Goal: Browse casually: Explore the website without a specific task or goal

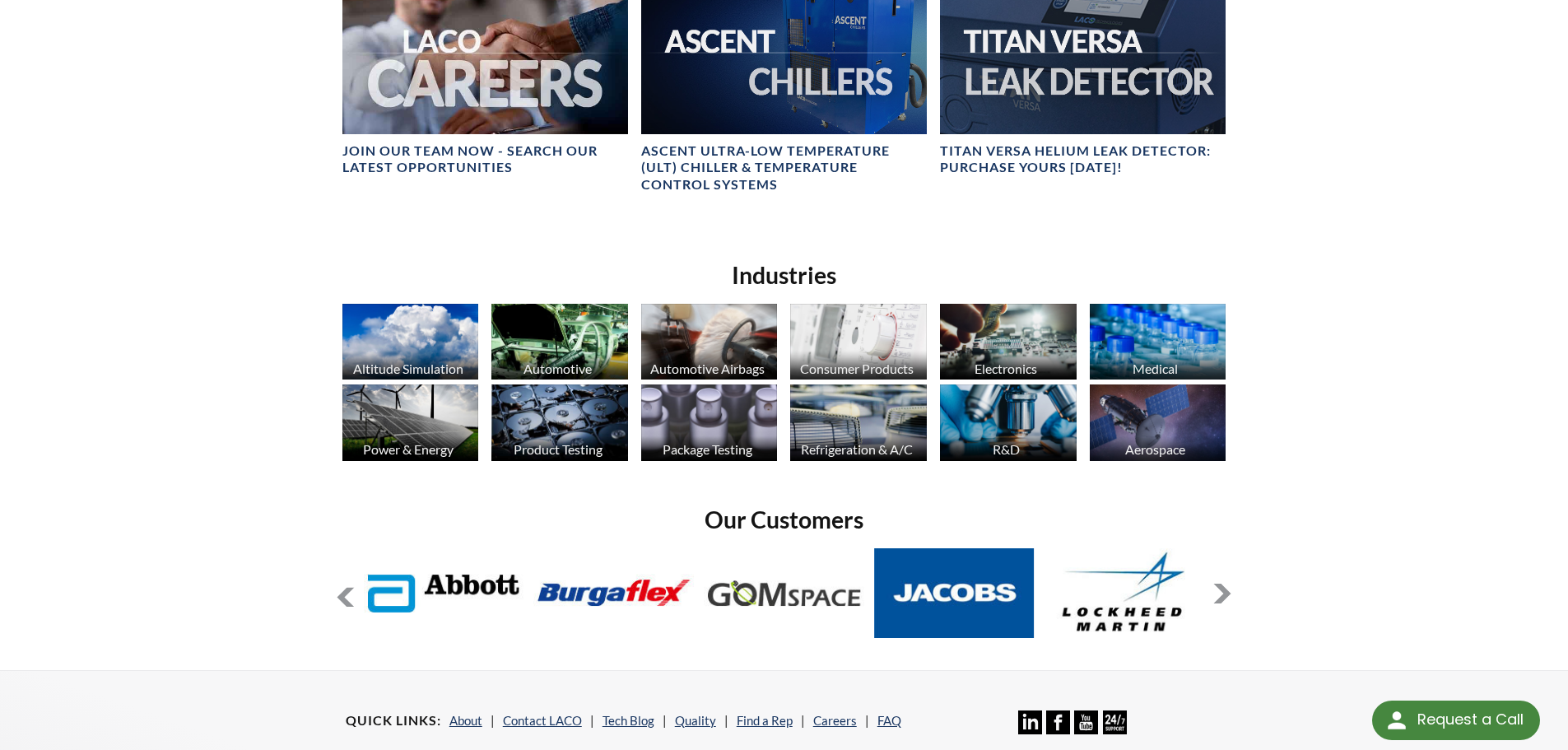
scroll to position [1070, 0]
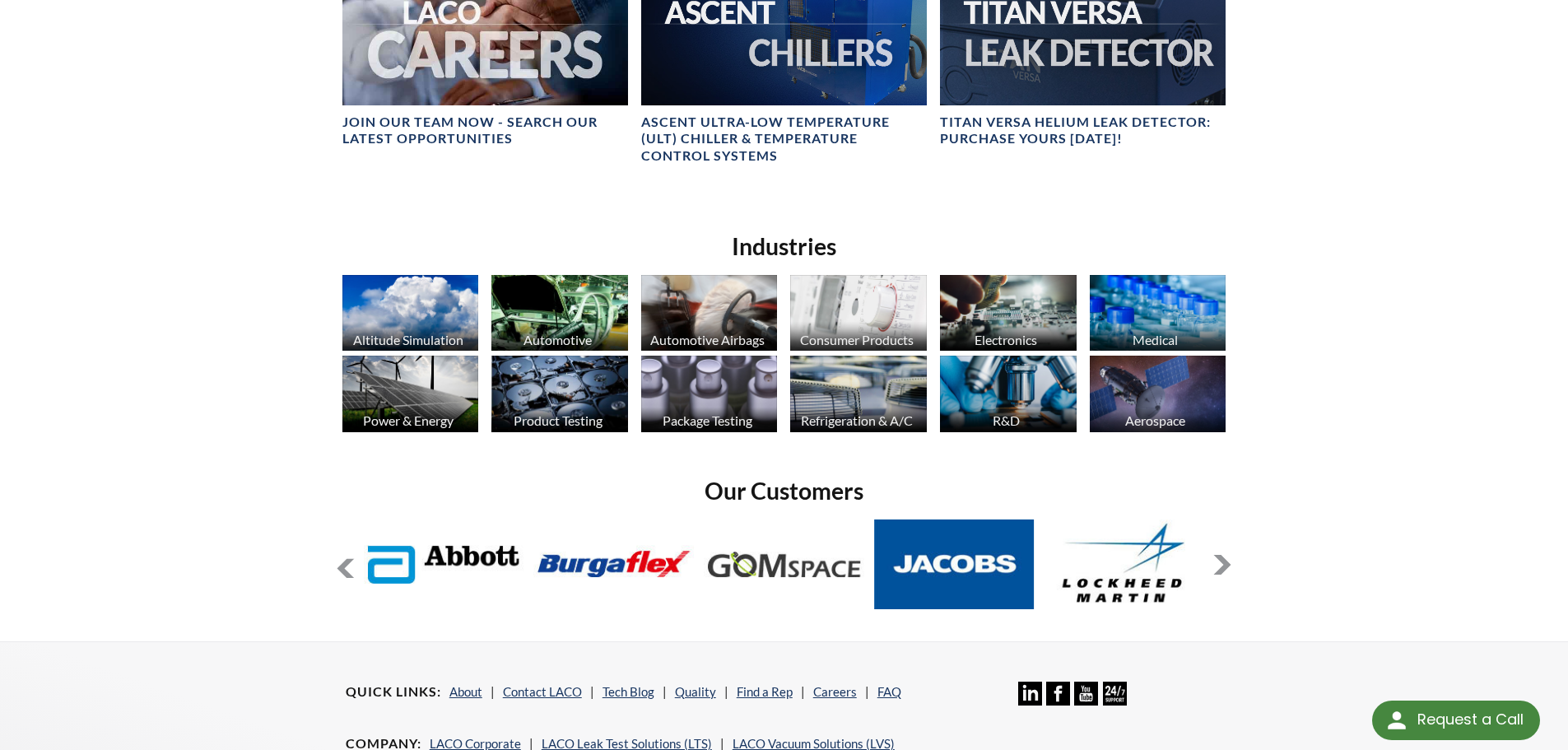
click at [1216, 562] on button at bounding box center [1222, 564] width 20 height 20
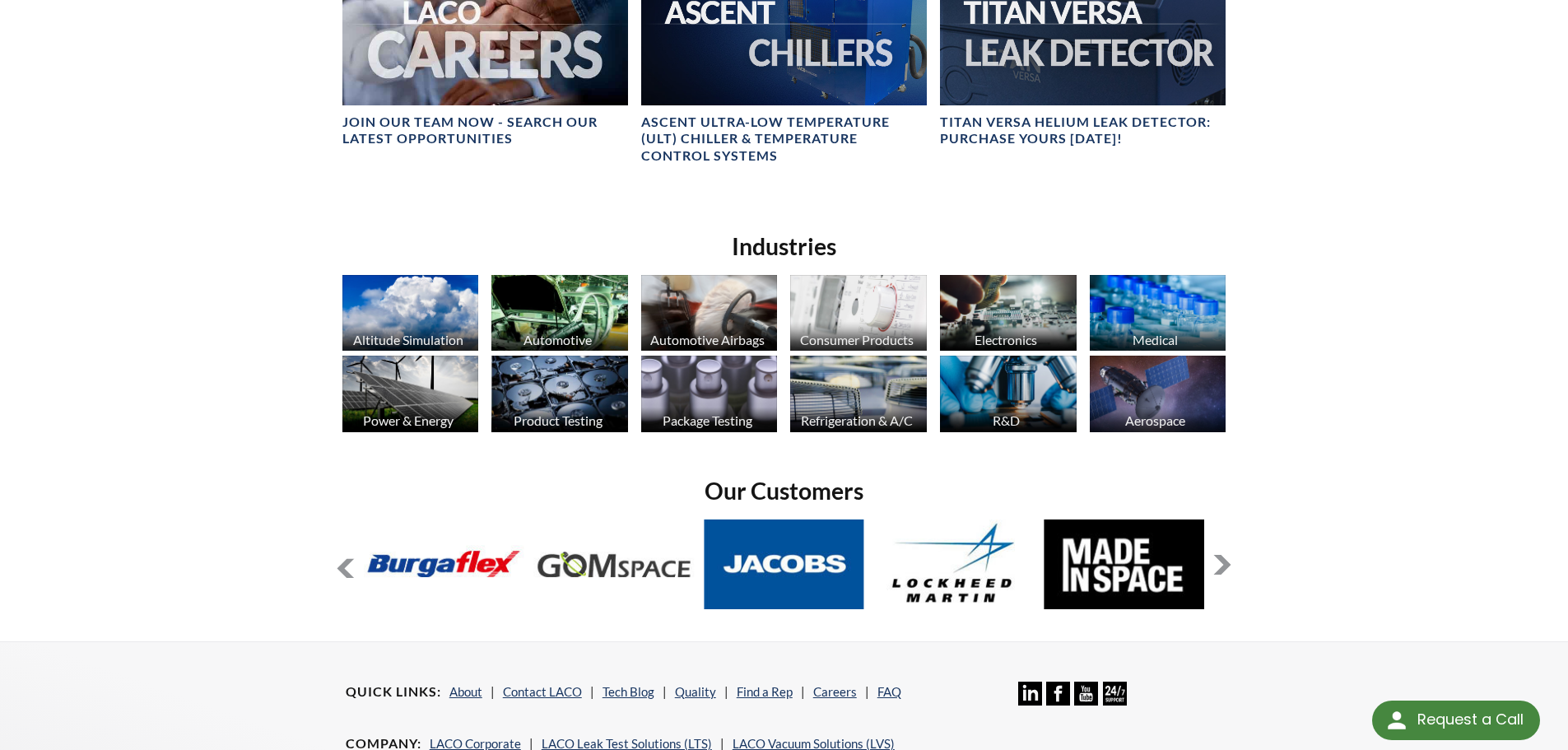
click at [1216, 562] on button at bounding box center [1222, 564] width 20 height 20
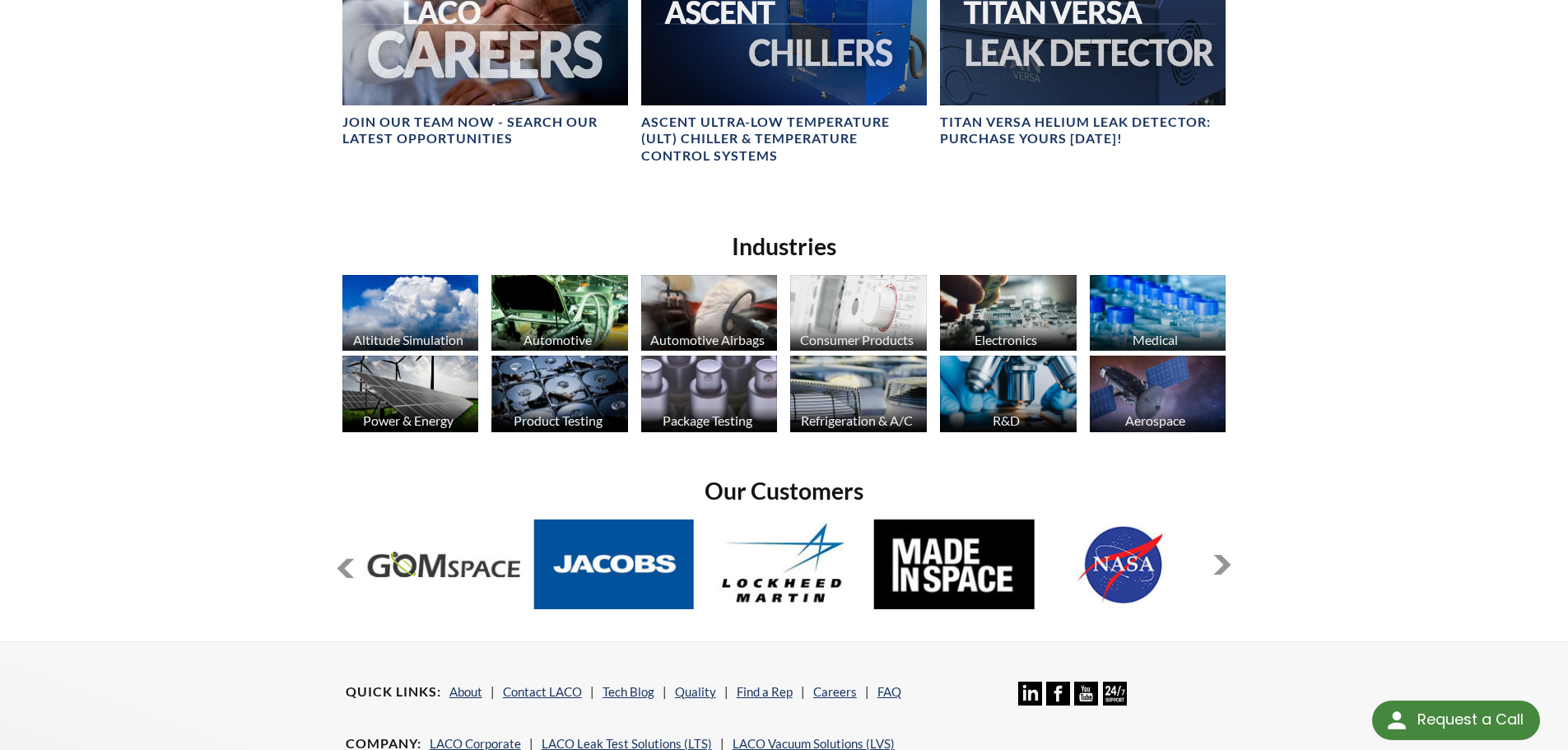
click at [1216, 562] on button at bounding box center [1222, 564] width 20 height 20
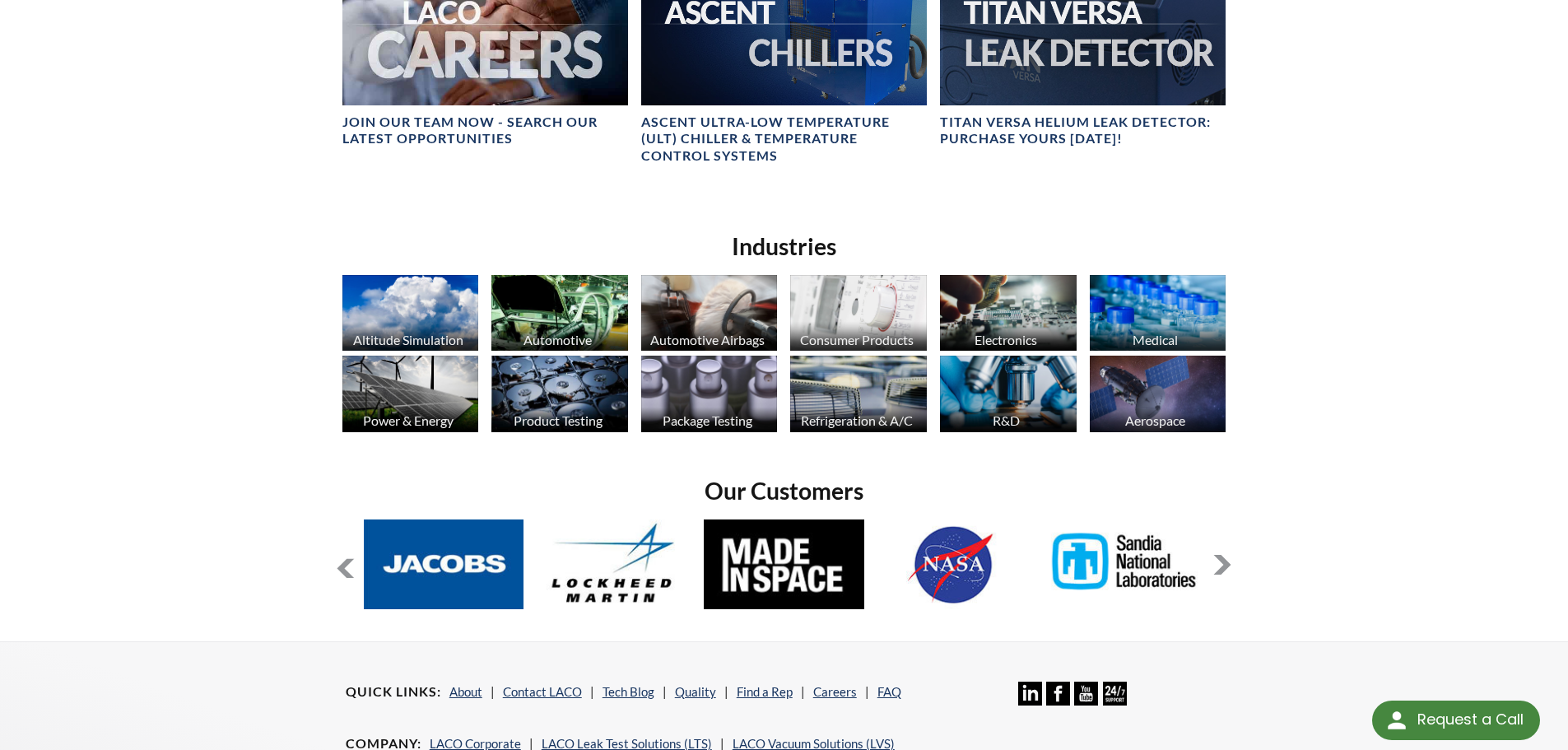
click at [1216, 562] on button at bounding box center [1222, 564] width 20 height 20
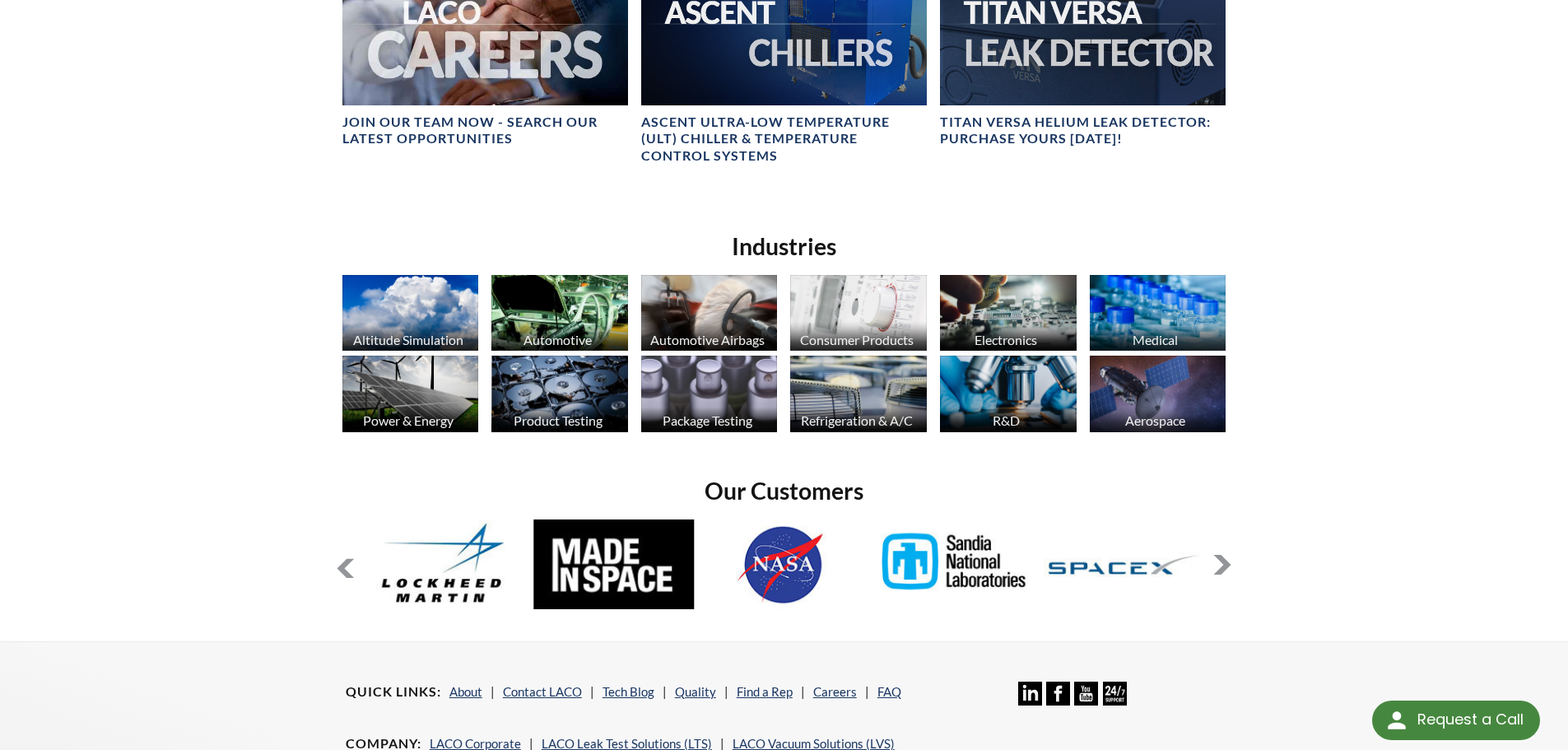
click at [1216, 562] on button at bounding box center [1222, 564] width 20 height 20
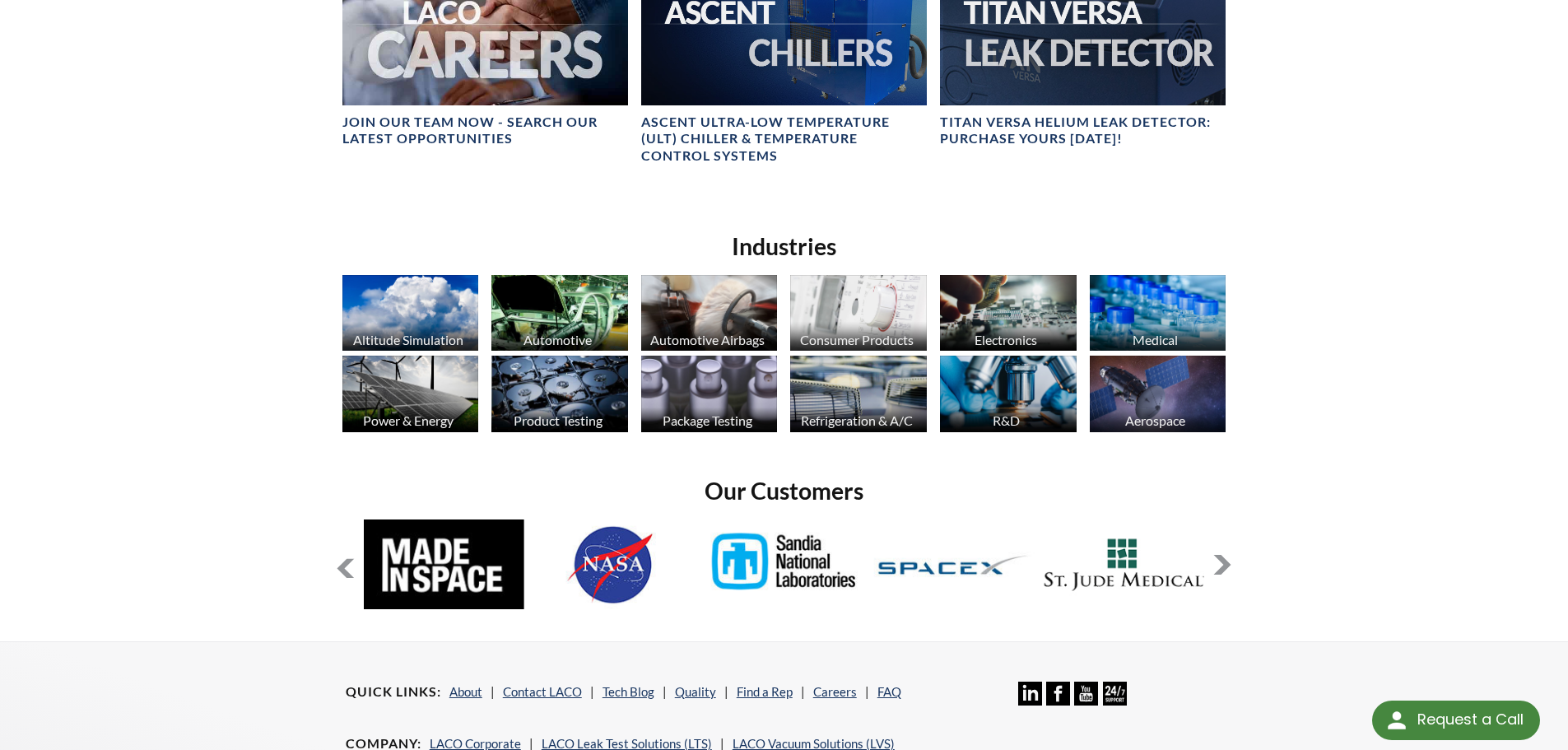
click at [1216, 562] on button at bounding box center [1222, 564] width 20 height 20
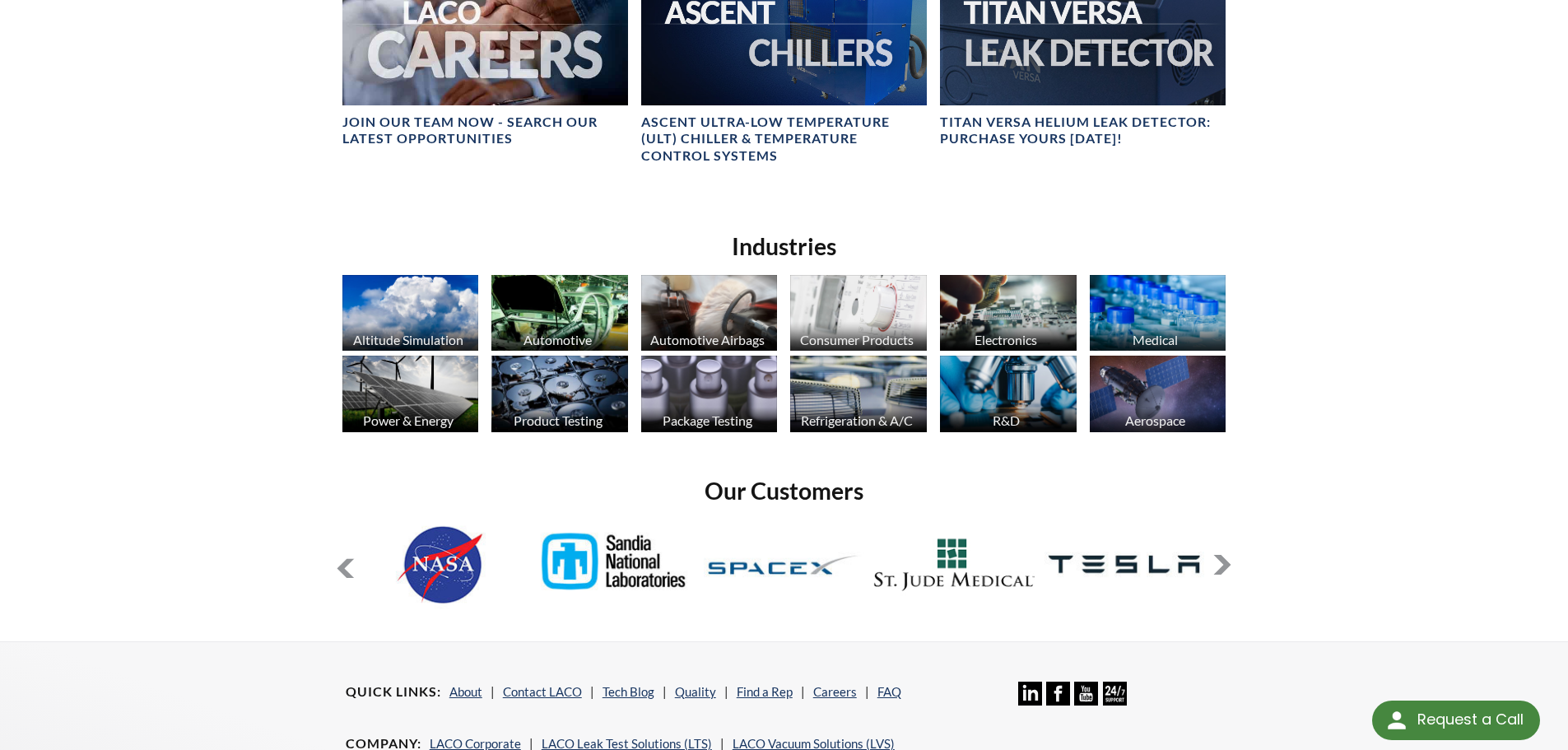
click at [1216, 562] on button at bounding box center [1222, 564] width 20 height 20
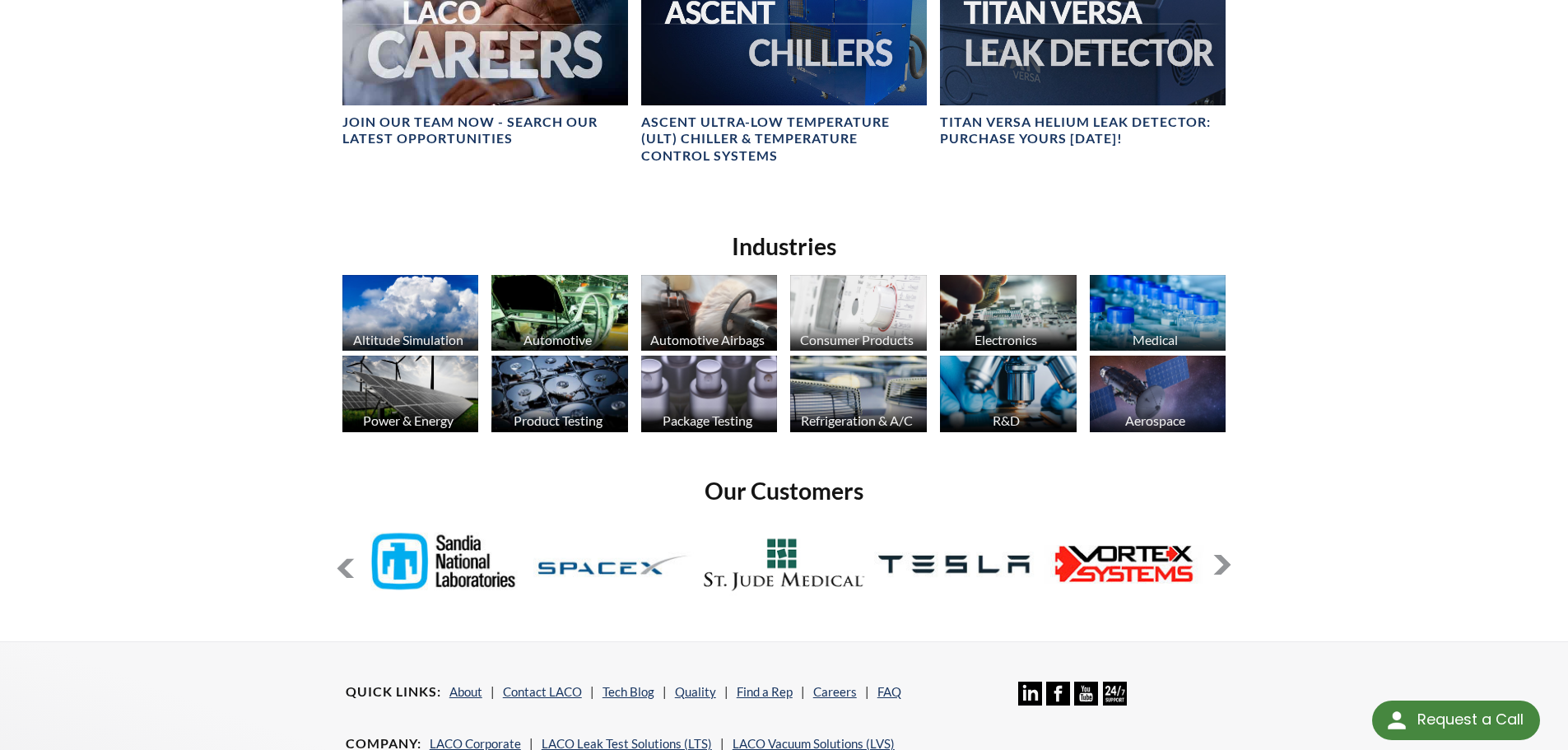
click at [1216, 562] on button at bounding box center [1222, 564] width 20 height 20
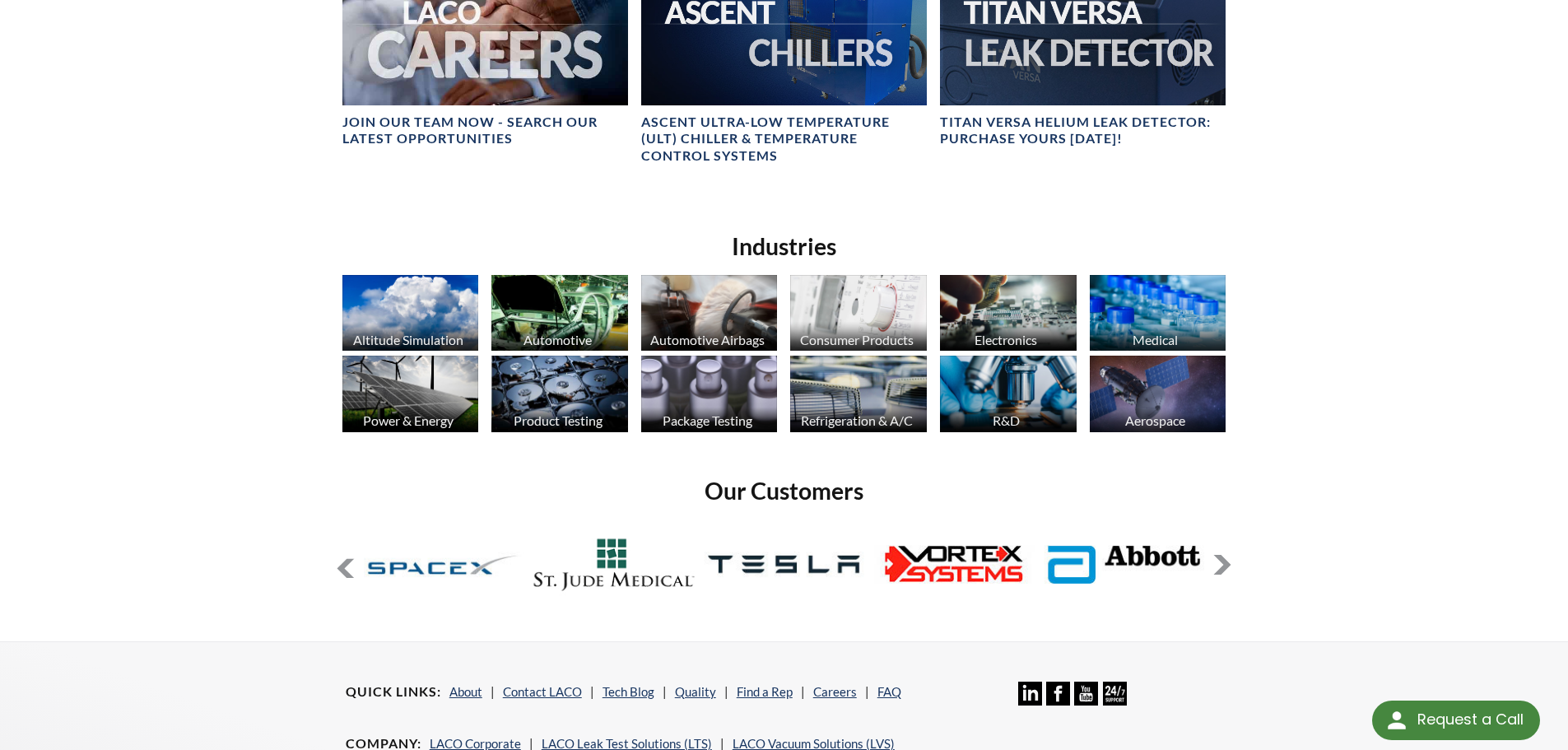
click at [1216, 562] on button at bounding box center [1222, 564] width 20 height 20
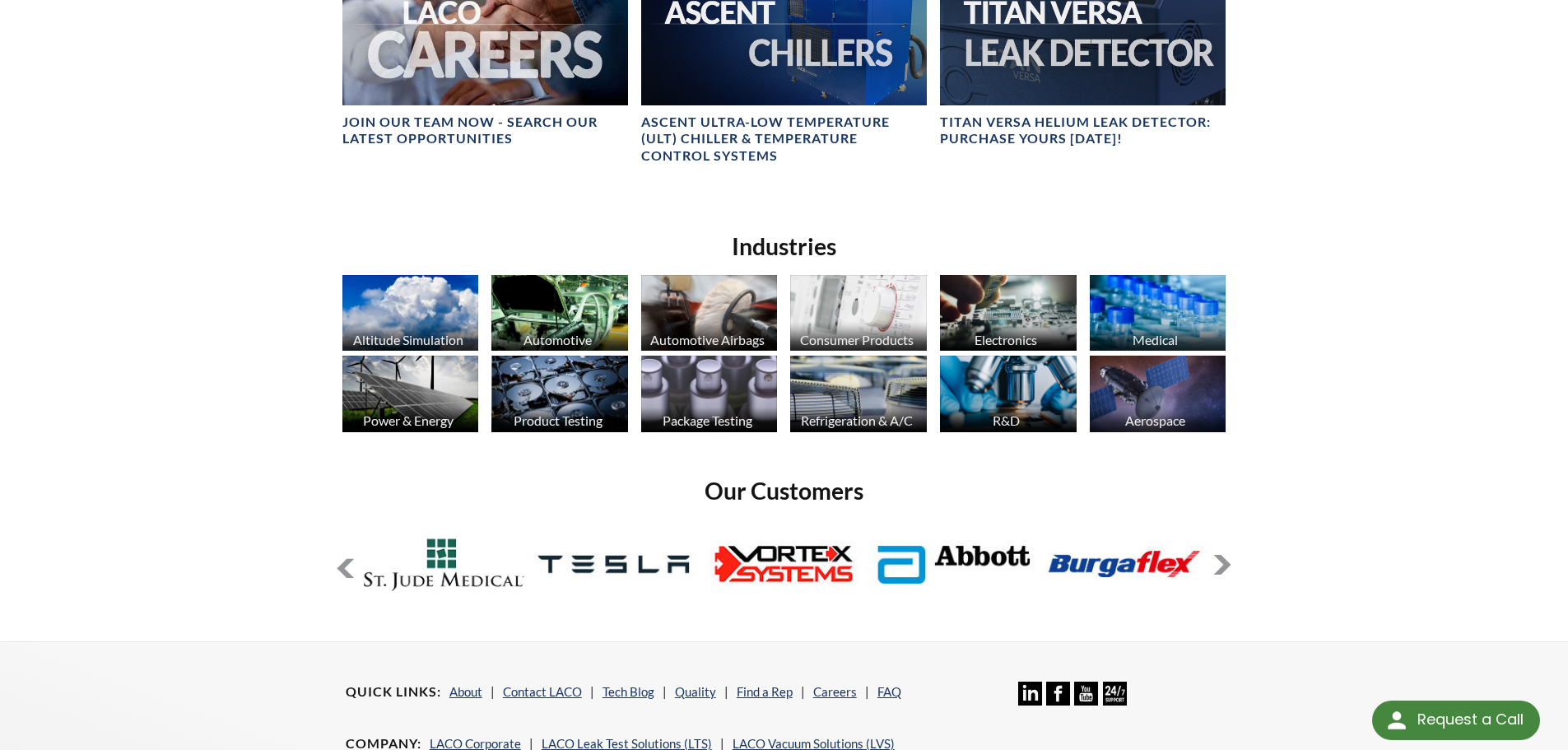
click at [1216, 562] on button at bounding box center [1222, 564] width 20 height 20
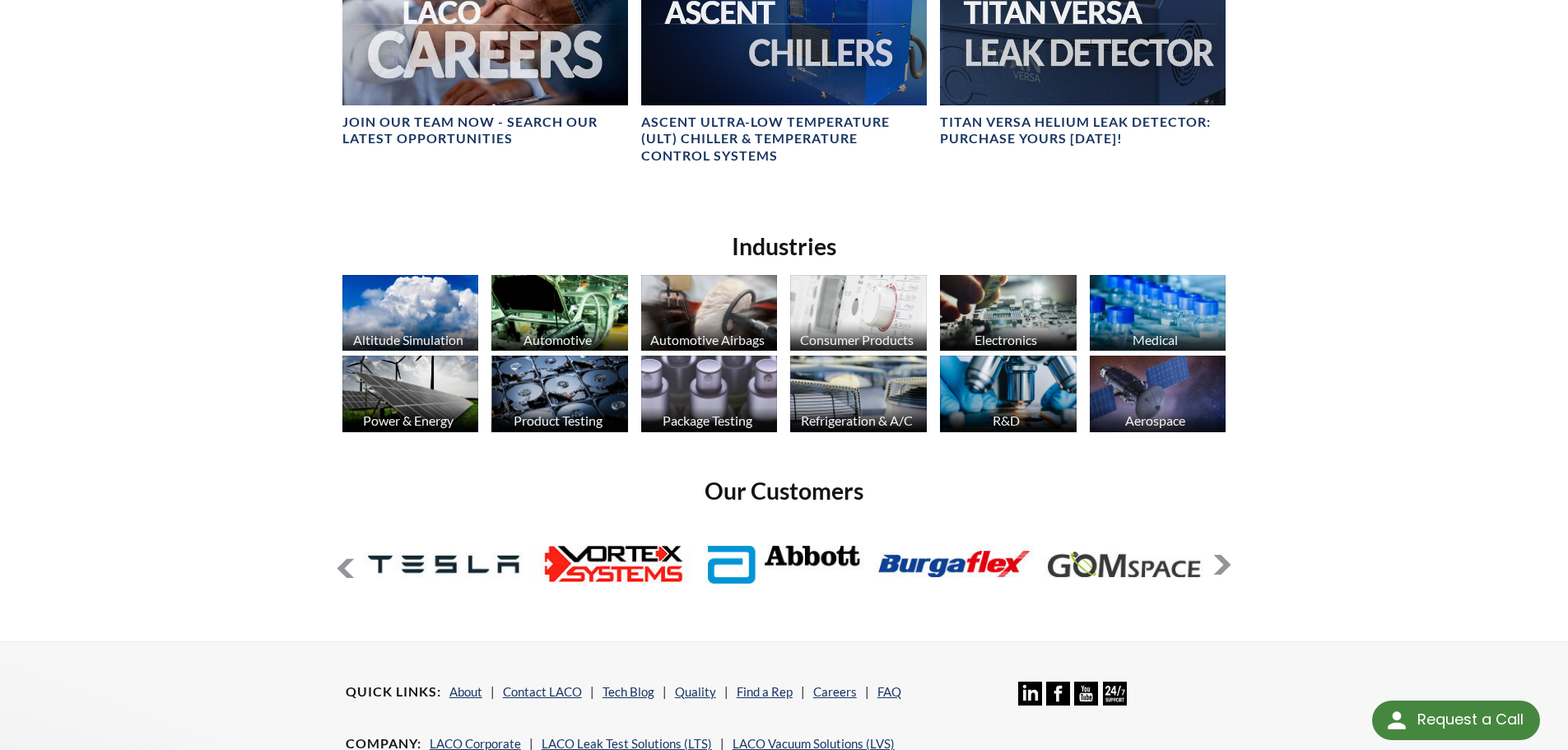
click at [1216, 562] on button at bounding box center [1222, 564] width 20 height 20
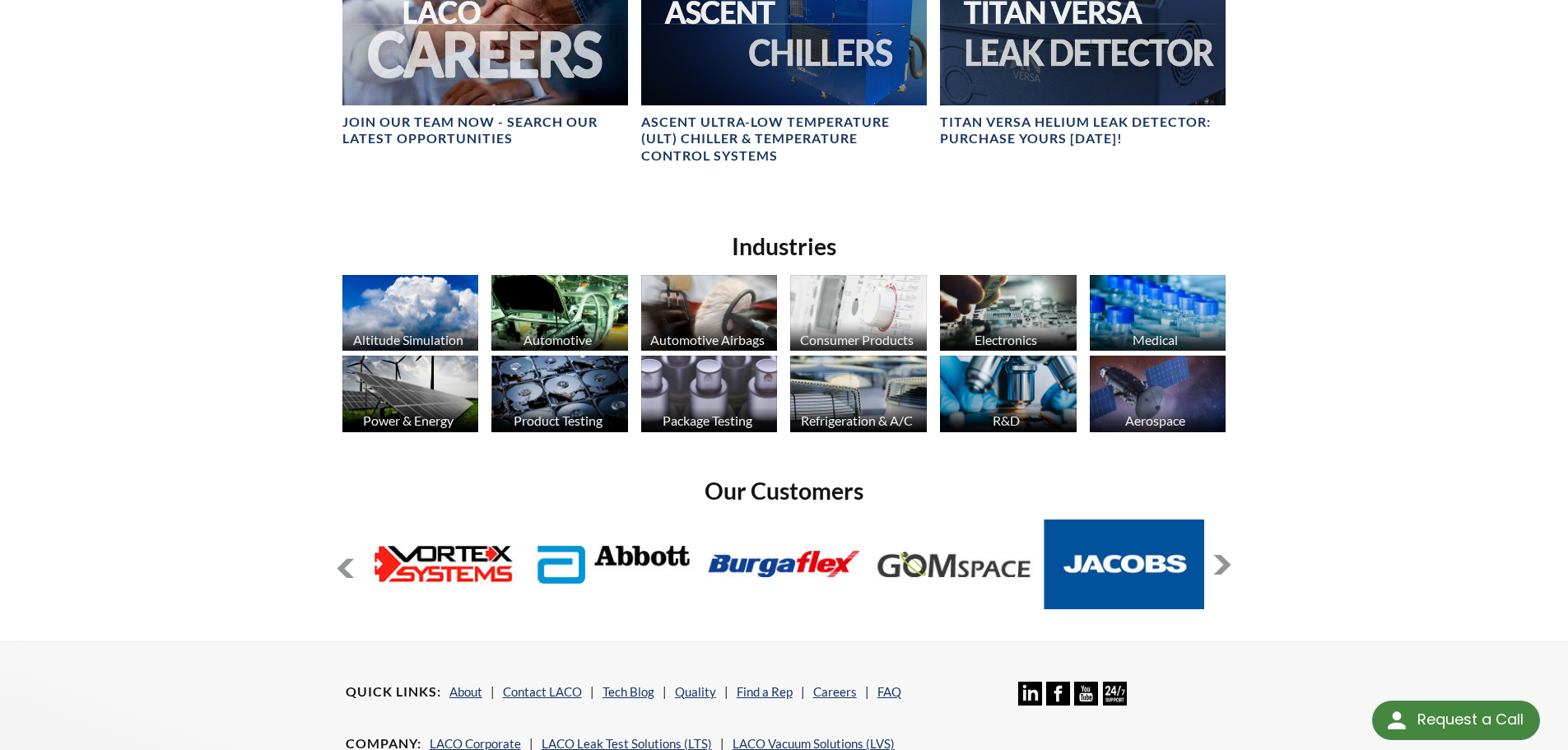
click at [1216, 562] on button at bounding box center [1222, 564] width 20 height 20
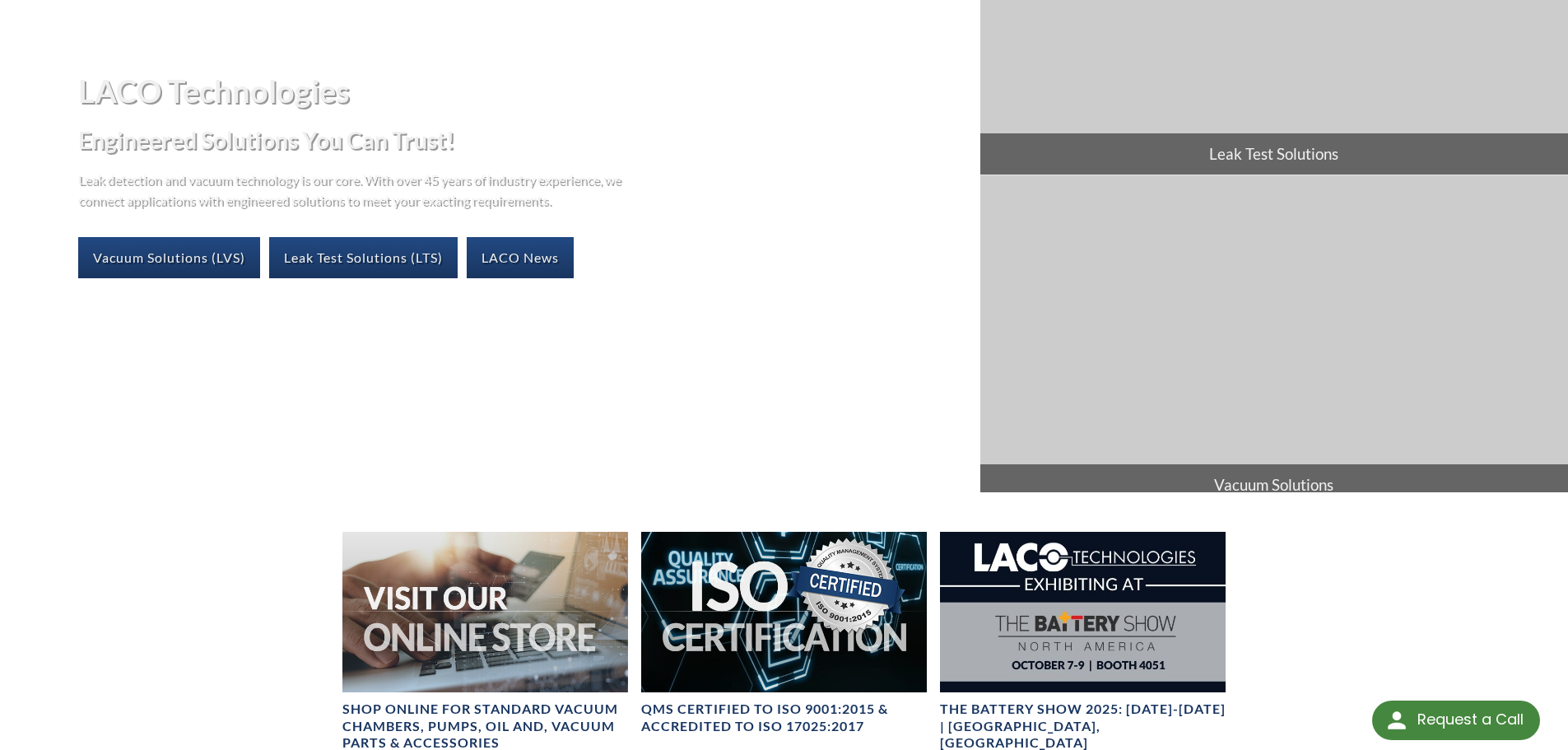
scroll to position [0, 0]
